Goal: Task Accomplishment & Management: Complete application form

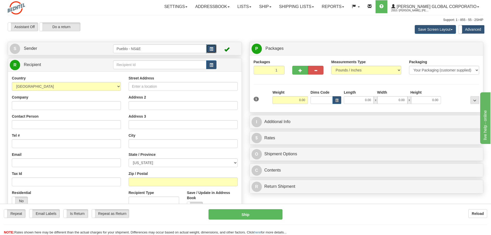
click at [211, 47] on button "button" at bounding box center [211, 48] width 10 height 9
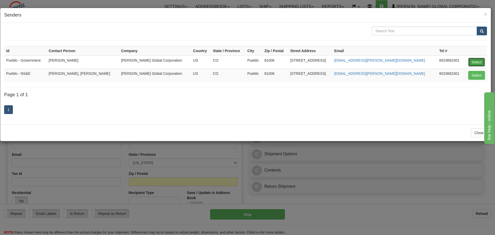
click at [478, 60] on button "Select" at bounding box center [476, 62] width 17 height 9
type input "Pueblo - Government"
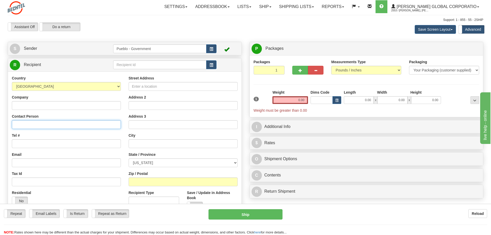
click at [21, 126] on input "Contact Person" at bounding box center [66, 124] width 109 height 9
type input "[PERSON_NAME]"
click at [18, 145] on input "Tel #" at bounding box center [66, 143] width 109 height 9
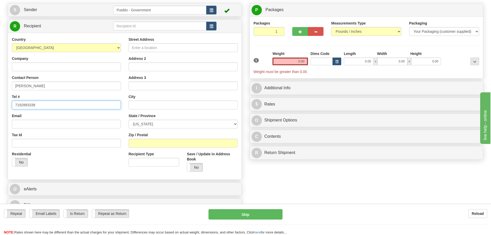
scroll to position [52, 0]
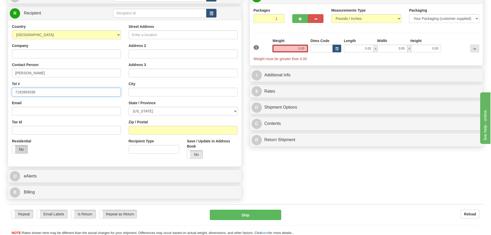
type input "7192893338"
click at [21, 147] on label "No" at bounding box center [19, 149] width 15 height 8
click at [143, 34] on input "Street Address" at bounding box center [183, 34] width 109 height 9
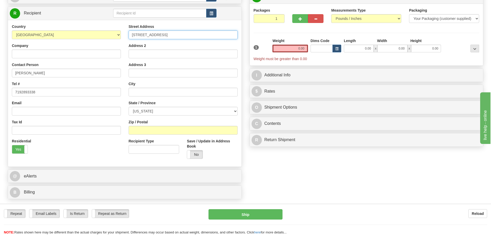
type input "[STREET_ADDRESS]"
click at [136, 91] on input "text" at bounding box center [183, 92] width 109 height 9
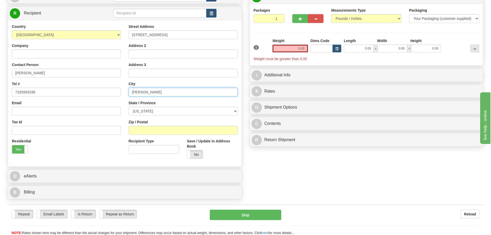
type input "[PERSON_NAME]"
click at [234, 109] on select "[US_STATE] [US_STATE] [US_STATE] [US_STATE] Armed Forces America Armed Forces E…" at bounding box center [183, 111] width 109 height 9
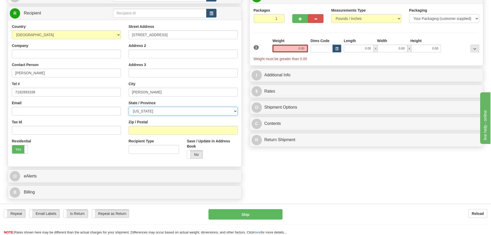
select select "OR"
click at [129, 107] on select "[US_STATE] [US_STATE] [US_STATE] [US_STATE] Armed Forces America Armed Forces E…" at bounding box center [183, 111] width 109 height 9
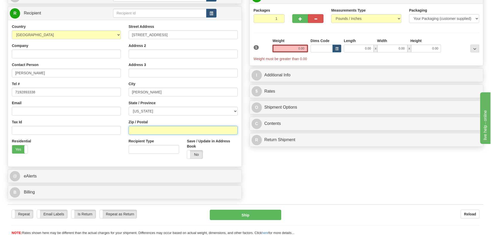
click at [151, 129] on input "Zip / Postal" at bounding box center [183, 130] width 109 height 9
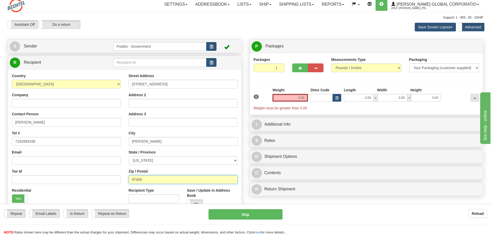
scroll to position [0, 0]
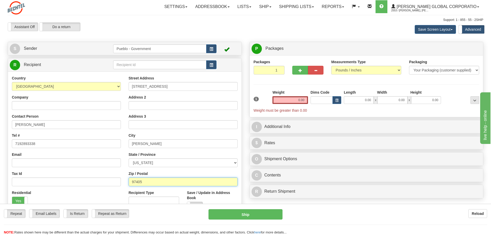
type input "97405"
click at [290, 101] on input "0.00" at bounding box center [291, 100] width 36 height 8
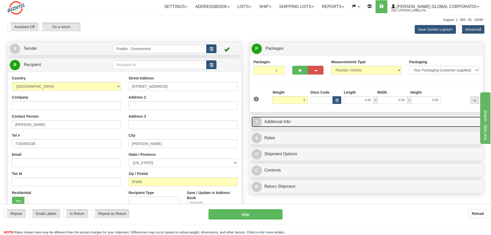
type input "0.50"
click at [282, 121] on link "I Additional Info" at bounding box center [367, 122] width 230 height 11
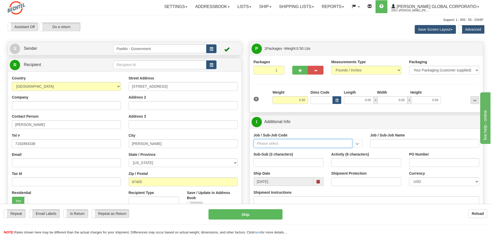
click at [274, 143] on input "Job / Sub-Job Code" at bounding box center [303, 143] width 99 height 9
click at [266, 143] on input "24852CM8" at bounding box center [303, 143] width 99 height 9
type input "24852-CM8"
click at [274, 151] on div "24852-CM8" at bounding box center [302, 152] width 94 height 6
type input "PUEBLO CHEM DEMIL PROJECT - CLOSURE-MP-BNI-UTILIT"
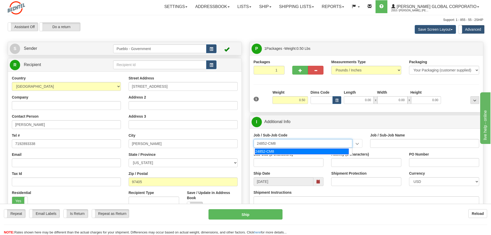
type input "24852-CM8"
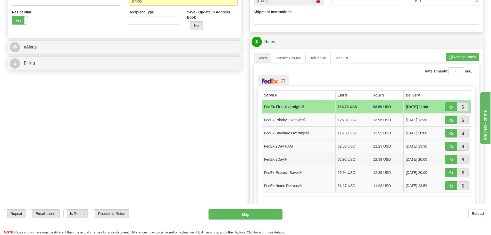
scroll to position [206, 0]
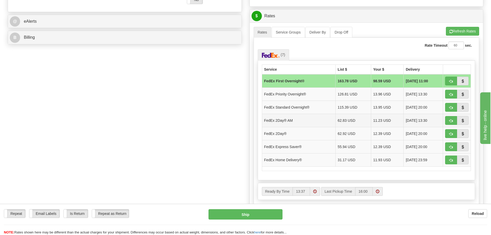
click at [375, 120] on td "11.23 USD" at bounding box center [387, 120] width 32 height 13
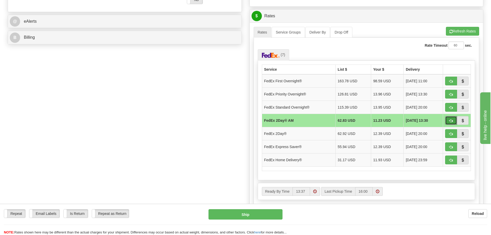
click at [451, 120] on span "button" at bounding box center [451, 120] width 4 height 3
type input "49"
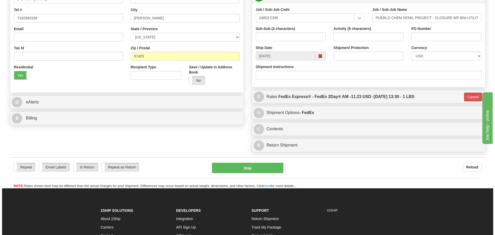
scroll to position [179, 0]
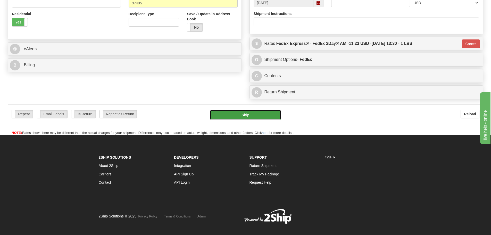
click at [249, 114] on button "Ship" at bounding box center [245, 115] width 71 height 10
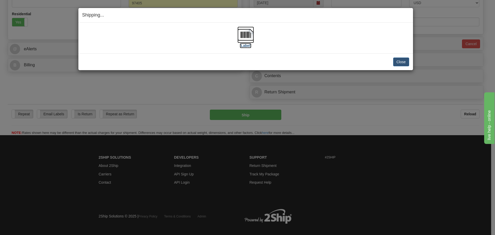
click at [243, 33] on img at bounding box center [245, 35] width 17 height 17
